Goal: Task Accomplishment & Management: Use online tool/utility

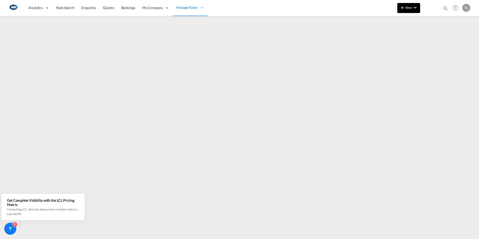
click at [414, 8] on md-icon "icon-chevron-down" at bounding box center [415, 8] width 6 height 6
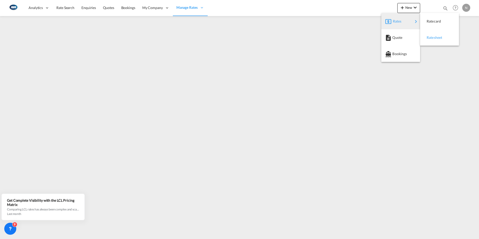
click at [432, 37] on span "Ratesheet" at bounding box center [430, 38] width 6 height 10
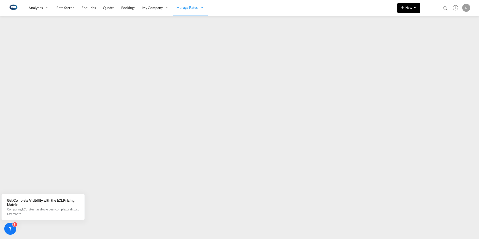
click at [416, 8] on md-icon "icon-chevron-down" at bounding box center [415, 8] width 6 height 6
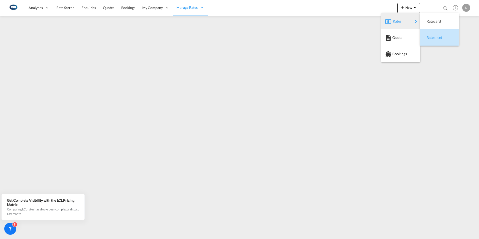
click at [432, 40] on div "Ratesheet" at bounding box center [436, 37] width 19 height 13
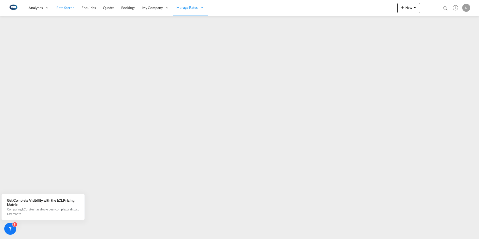
click at [60, 5] on link "Rate Search" at bounding box center [65, 8] width 25 height 16
